Goal: Check status: Check status

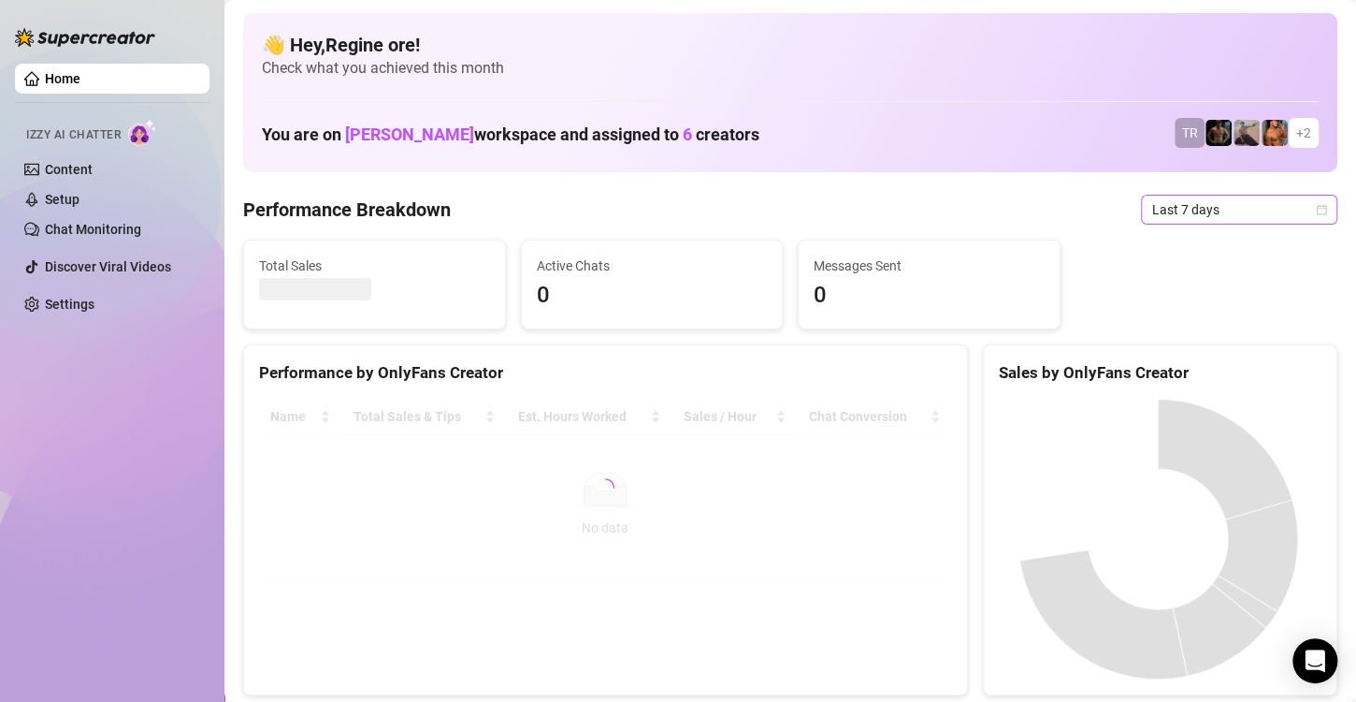
click at [1199, 202] on span "Last 7 days" at bounding box center [1239, 210] width 174 height 28
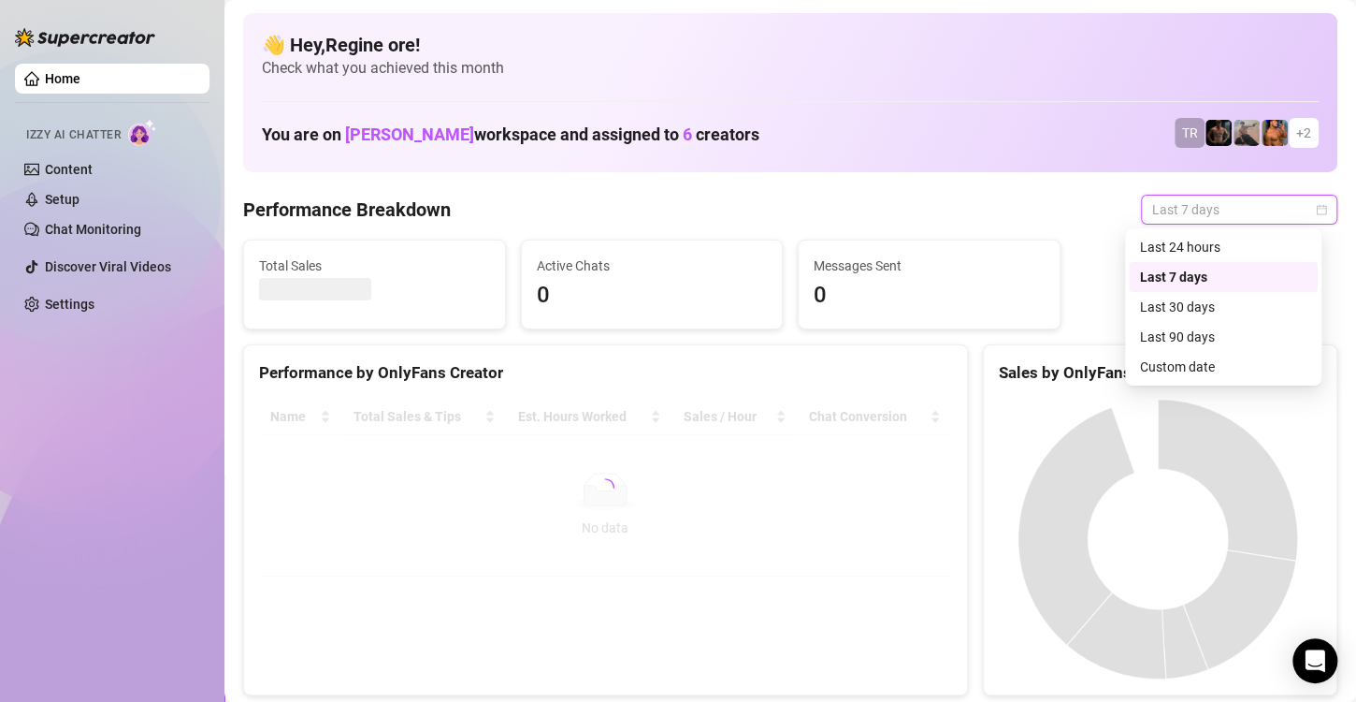
click at [1216, 369] on div "Custom date" at bounding box center [1223, 366] width 167 height 21
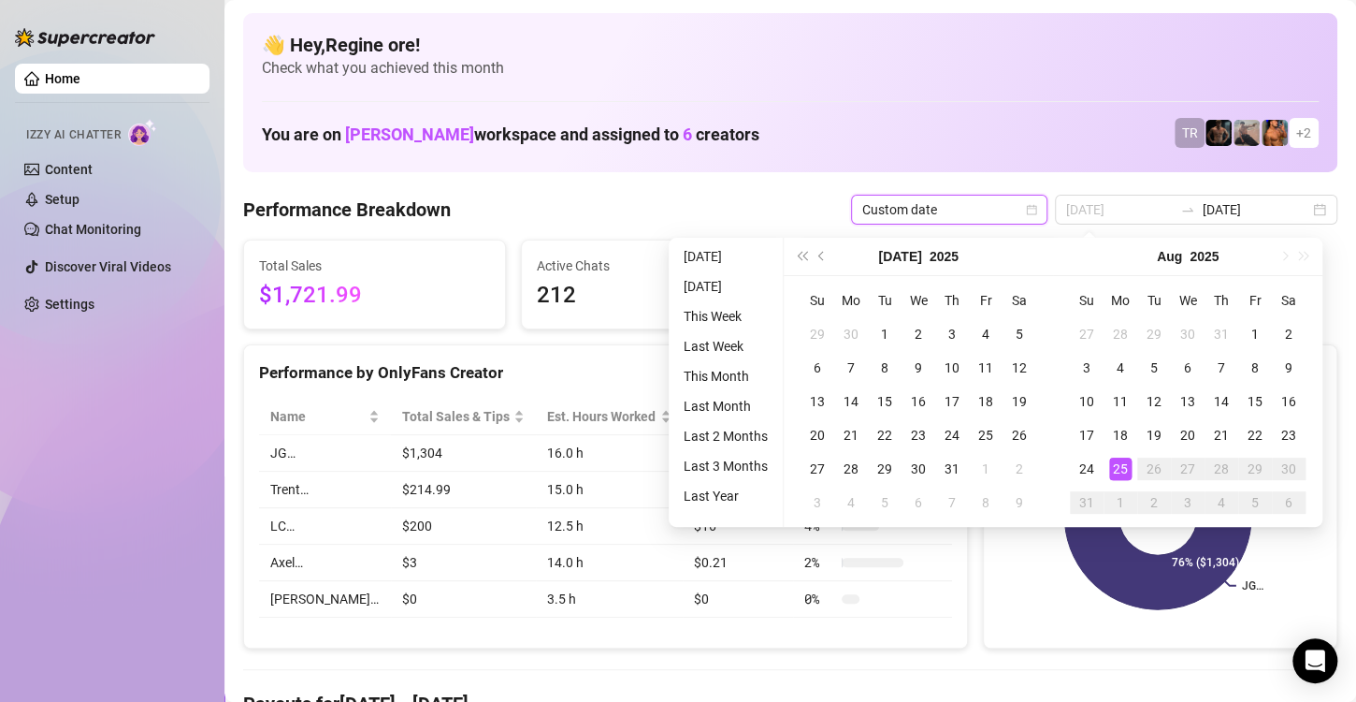
type input "[DATE]"
click at [1121, 459] on div "25" at bounding box center [1120, 468] width 22 height 22
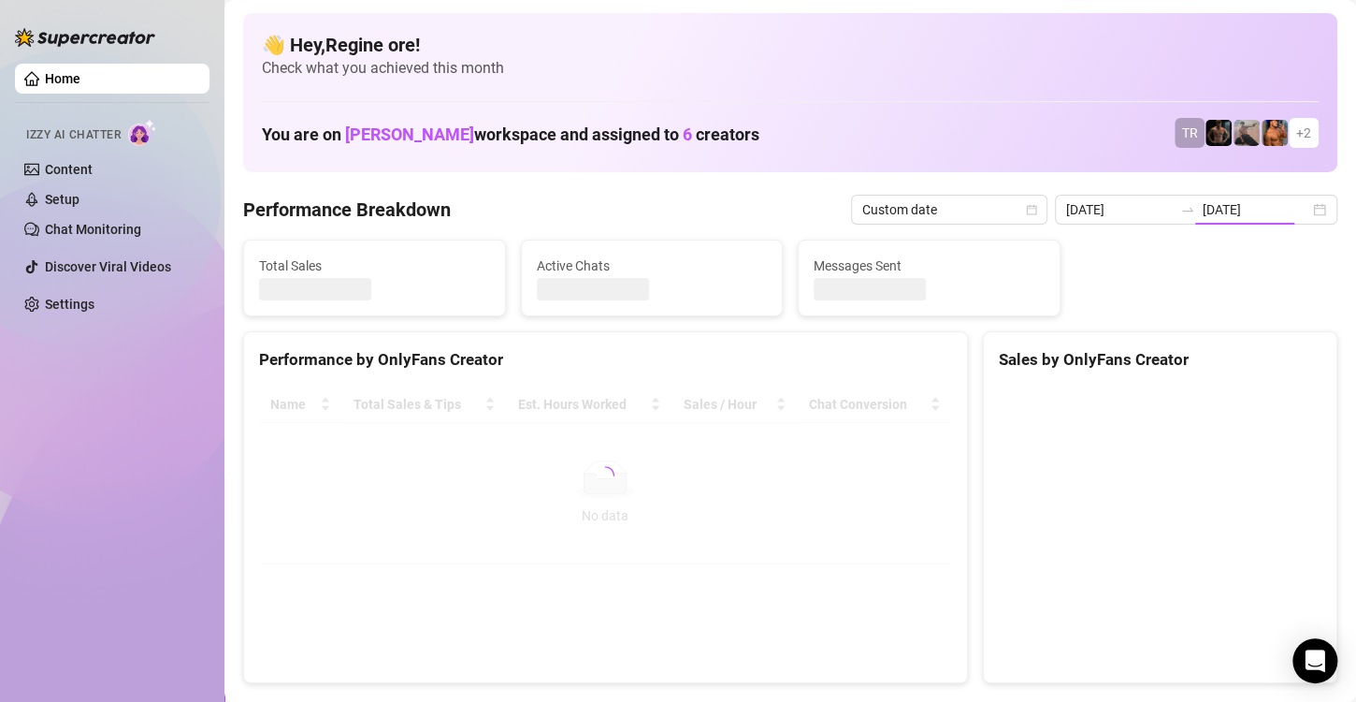
type input "[DATE]"
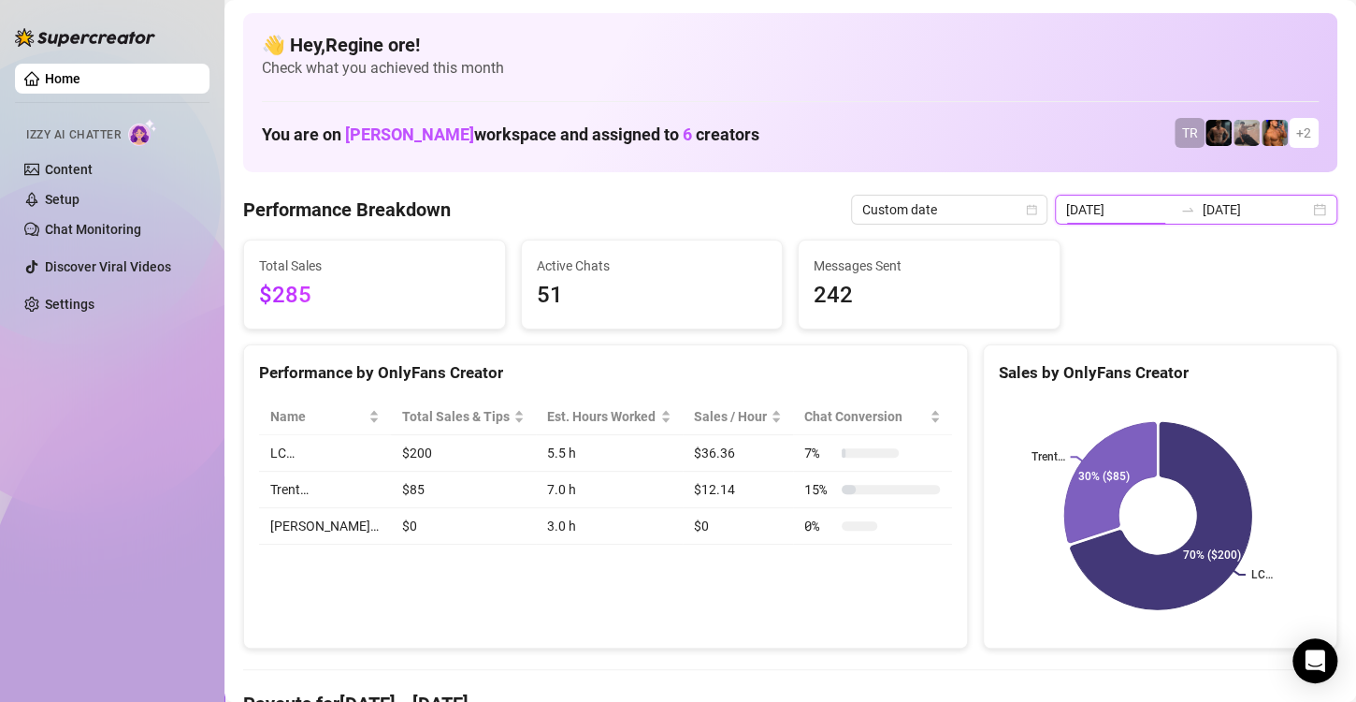
click at [1078, 213] on input "[DATE]" at bounding box center [1119, 209] width 107 height 21
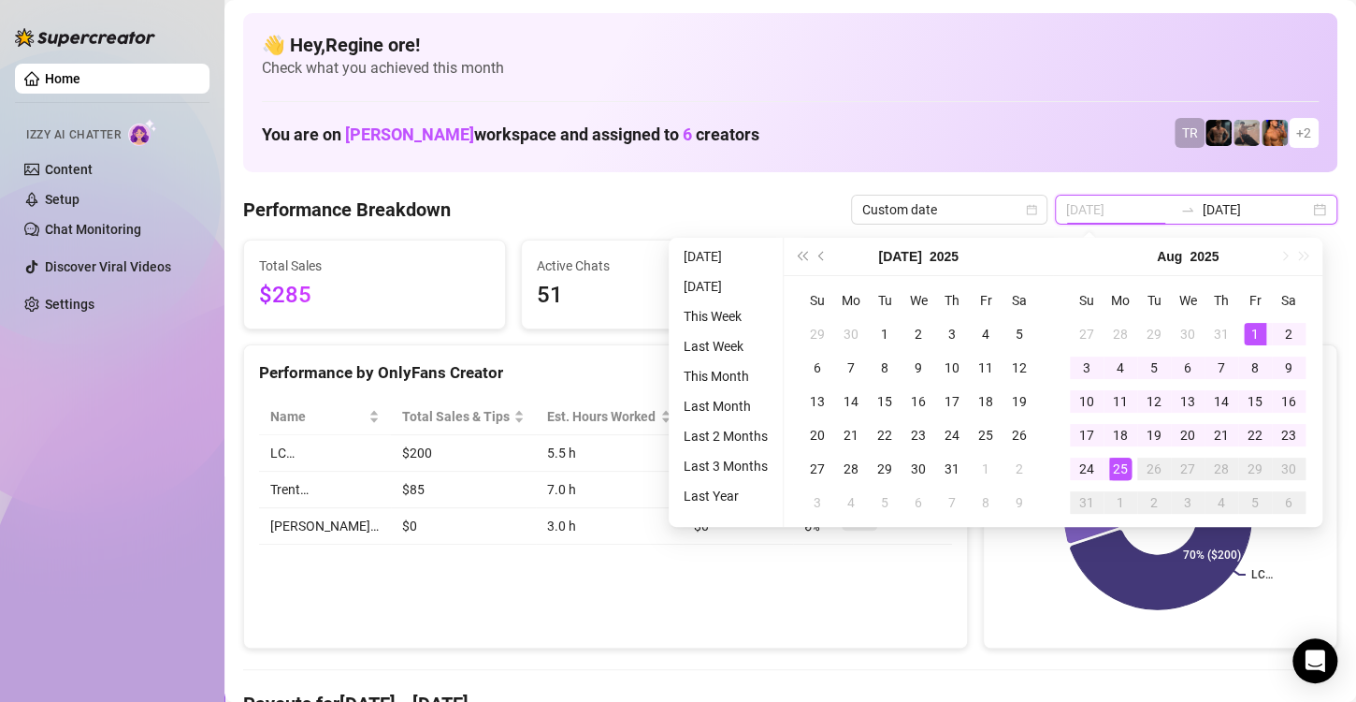
type input "[DATE]"
click at [1247, 333] on div "1" at bounding box center [1255, 334] width 22 height 22
type input "[DATE]"
click at [1117, 471] on div "25" at bounding box center [1120, 468] width 22 height 22
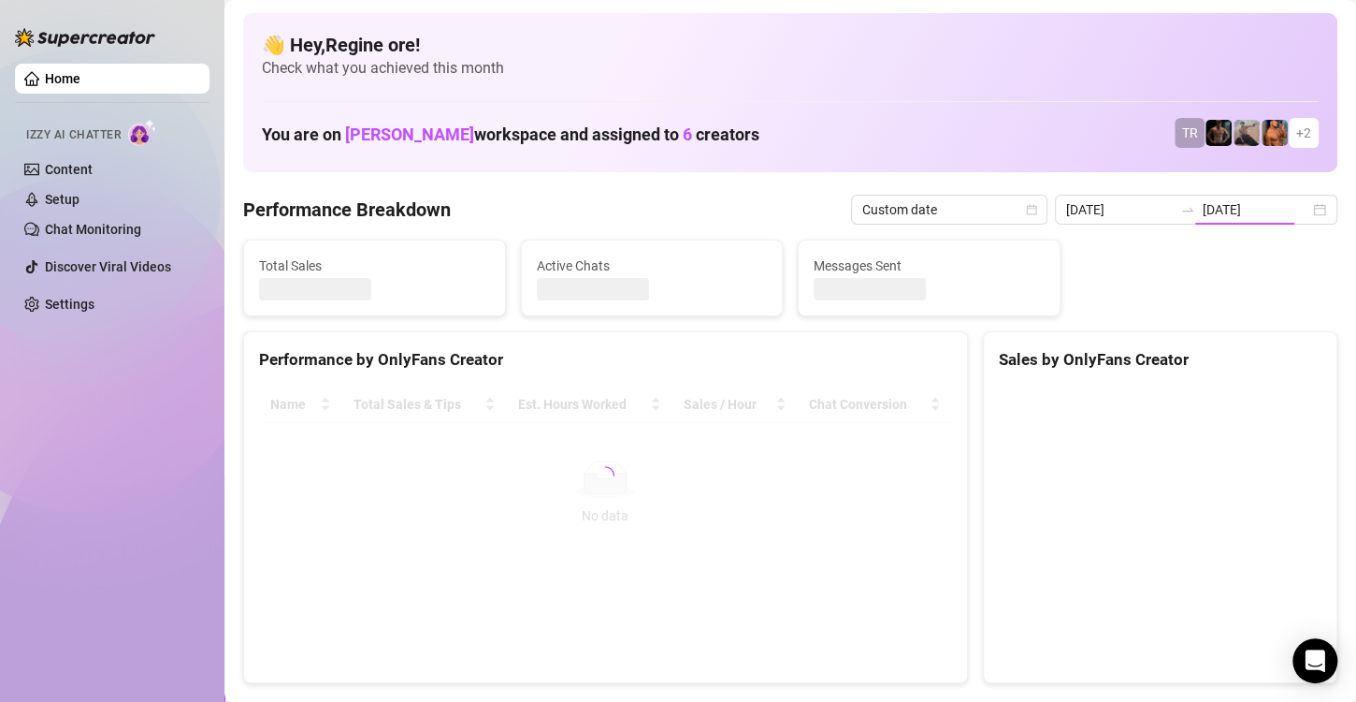
type input "[DATE]"
